Goal: Task Accomplishment & Management: Complete application form

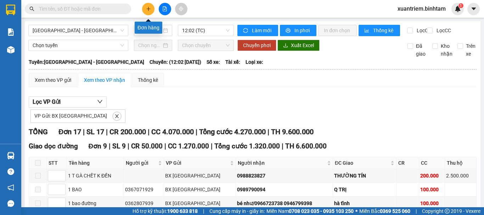
click at [149, 10] on icon "plus" at bounding box center [148, 8] width 5 height 5
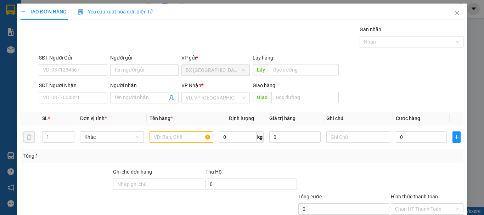
click at [79, 76] on div "SĐT Người Gửi VD: 0371234567" at bounding box center [73, 66] width 68 height 25
drag, startPoint x: 76, startPoint y: 60, endPoint x: 74, endPoint y: 65, distance: 4.8
click at [76, 61] on div "SĐT Người Gửi" at bounding box center [73, 58] width 68 height 8
click at [76, 65] on input "SĐT Người Gửi" at bounding box center [73, 70] width 68 height 11
click at [71, 72] on input "SĐT Người Gửi" at bounding box center [73, 70] width 68 height 11
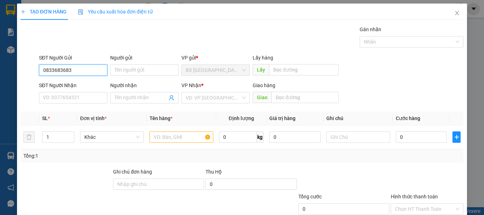
click at [71, 72] on input "0833683683" at bounding box center [73, 70] width 68 height 11
click at [82, 71] on input "0833683683" at bounding box center [73, 70] width 68 height 11
type input "0833683683"
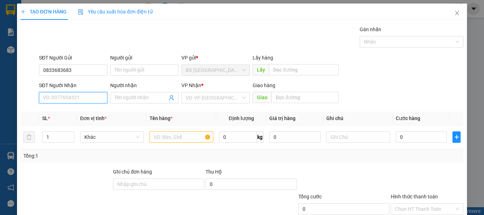
click at [86, 100] on input "SĐT Người Nhận" at bounding box center [73, 97] width 68 height 11
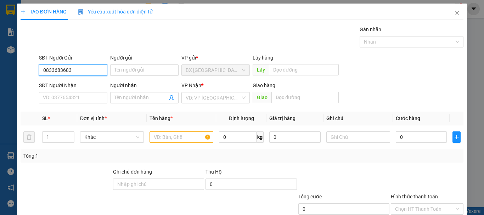
drag, startPoint x: 42, startPoint y: 67, endPoint x: 81, endPoint y: 72, distance: 39.2
click at [81, 72] on input "0833683683" at bounding box center [73, 70] width 68 height 11
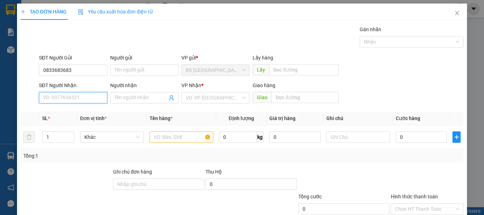
click at [69, 96] on input "SĐT Người Nhận" at bounding box center [73, 97] width 68 height 11
paste input "0833683683"
type input "0833683683"
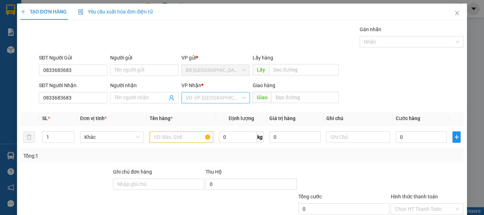
click at [194, 101] on input "search" at bounding box center [213, 98] width 55 height 11
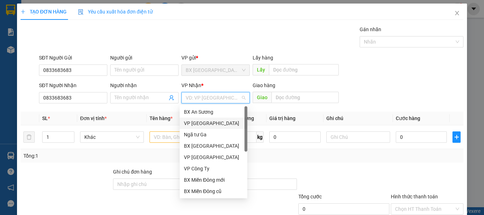
click at [204, 122] on div "VP [GEOGRAPHIC_DATA]" at bounding box center [213, 123] width 59 height 8
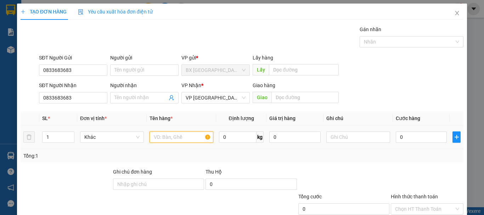
click at [173, 136] on input "text" at bounding box center [182, 137] width 64 height 11
type input "1 XỐP"
click at [414, 139] on input "0" at bounding box center [421, 137] width 51 height 11
type input "7"
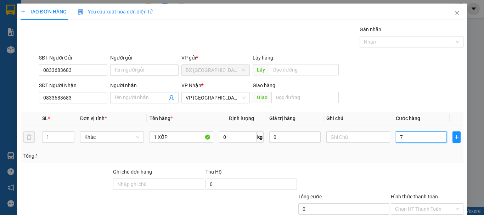
type input "7"
type input "70"
type input "700"
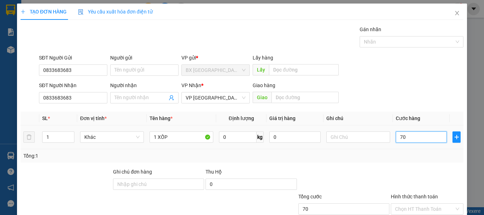
type input "700"
type input "7.000"
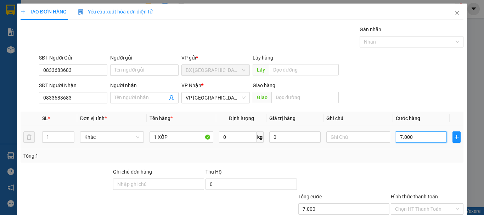
type input "70.000"
click at [414, 139] on input "70.000" at bounding box center [421, 137] width 51 height 11
drag, startPoint x: 414, startPoint y: 139, endPoint x: 434, endPoint y: 157, distance: 27.2
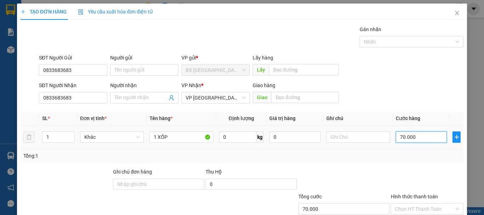
click at [434, 157] on div "SL * Đơn vị tính * Tên hàng * Định lượng Giá trị hàng Ghi chú Cước hàng 1 Khác …" at bounding box center [242, 137] width 443 height 51
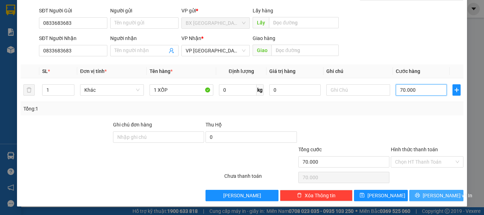
type input "70.000"
click at [433, 197] on span "[PERSON_NAME] và In" at bounding box center [448, 196] width 50 height 8
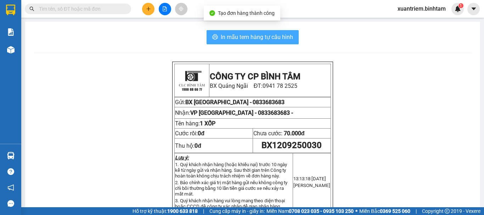
click at [251, 35] on span "In mẫu tem hàng tự cấu hình" at bounding box center [257, 37] width 72 height 9
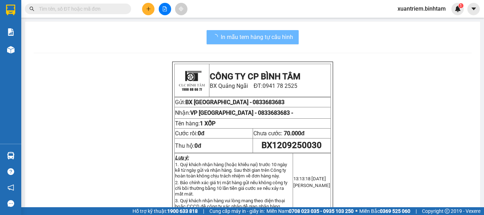
click at [228, 30] on div "In mẫu tem hàng tự cấu hình CÔNG TY CP BÌNH TÂM [GEOGRAPHIC_DATA]: 0941 78 2525…" at bounding box center [252, 210] width 455 height 376
click at [237, 37] on span "In mẫu tem hàng tự cấu hình" at bounding box center [257, 37] width 72 height 9
click at [254, 39] on span "In mẫu tem hàng tự cấu hình" at bounding box center [257, 37] width 72 height 9
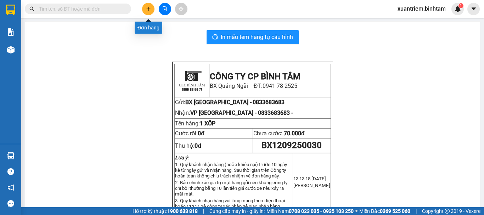
click at [146, 10] on icon "plus" at bounding box center [148, 8] width 5 height 5
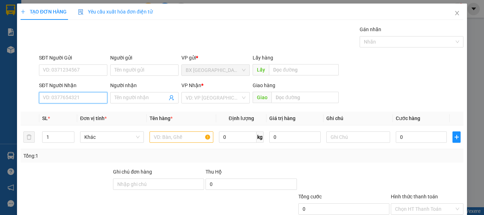
click at [86, 97] on input "SĐT Người Nhận" at bounding box center [73, 97] width 68 height 11
type input "0973186755"
click at [86, 97] on input "0973186755" at bounding box center [73, 97] width 68 height 11
click at [98, 110] on div "0973186755 - [PERSON_NAME]" at bounding box center [78, 112] width 70 height 8
type input "NGÂN"
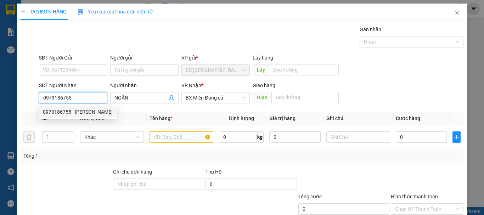
type input "100.000"
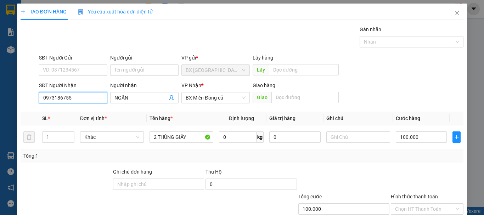
scroll to position [47, 0]
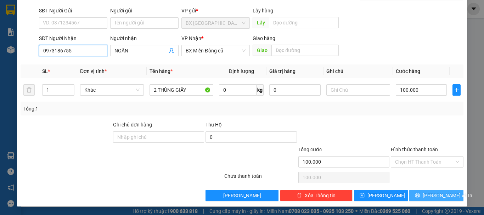
type input "0973186755"
click at [432, 197] on span "[PERSON_NAME] và In" at bounding box center [448, 196] width 50 height 8
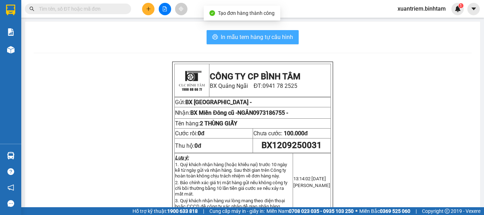
click at [249, 39] on span "In mẫu tem hàng tự cấu hình" at bounding box center [257, 37] width 72 height 9
